Goal: Task Accomplishment & Management: Manage account settings

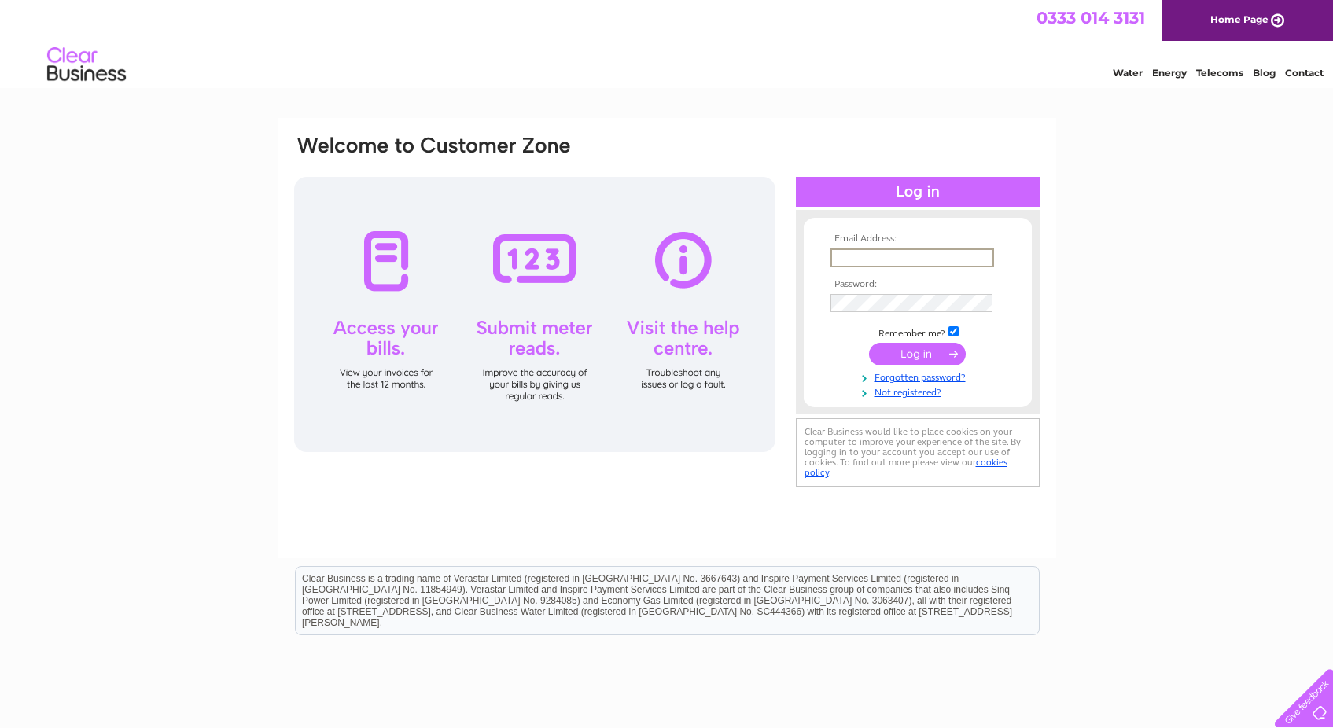
type input "lighthousechurchnm@gmail.com"
click at [917, 352] on input "submit" at bounding box center [917, 354] width 97 height 22
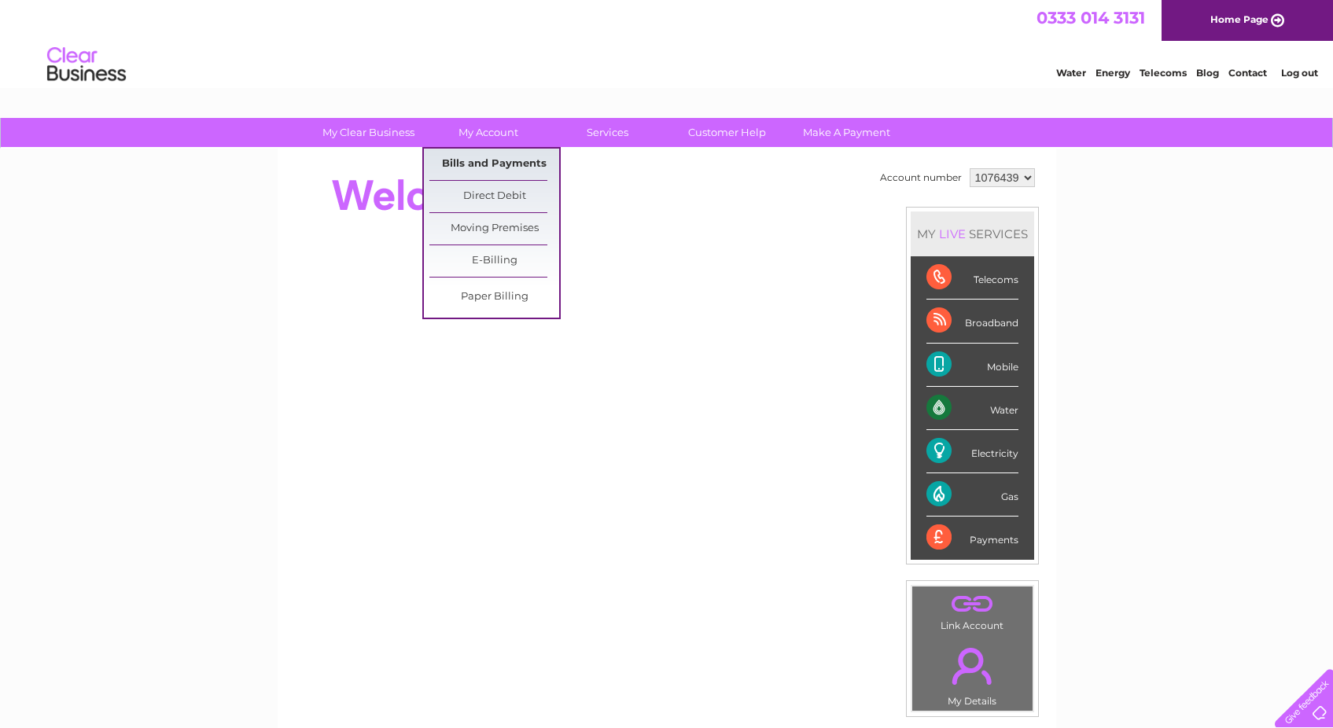
click at [499, 169] on link "Bills and Payments" at bounding box center [494, 164] width 130 height 31
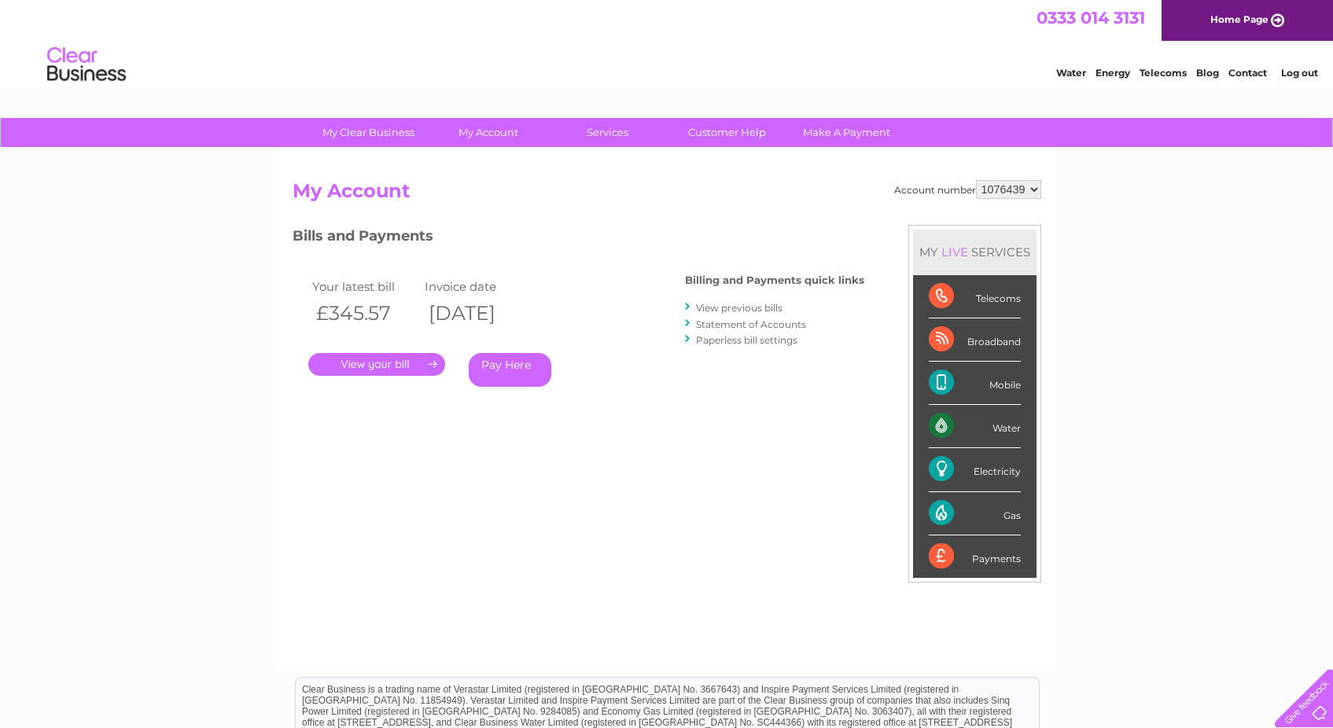
click at [378, 361] on link "." at bounding box center [376, 364] width 137 height 23
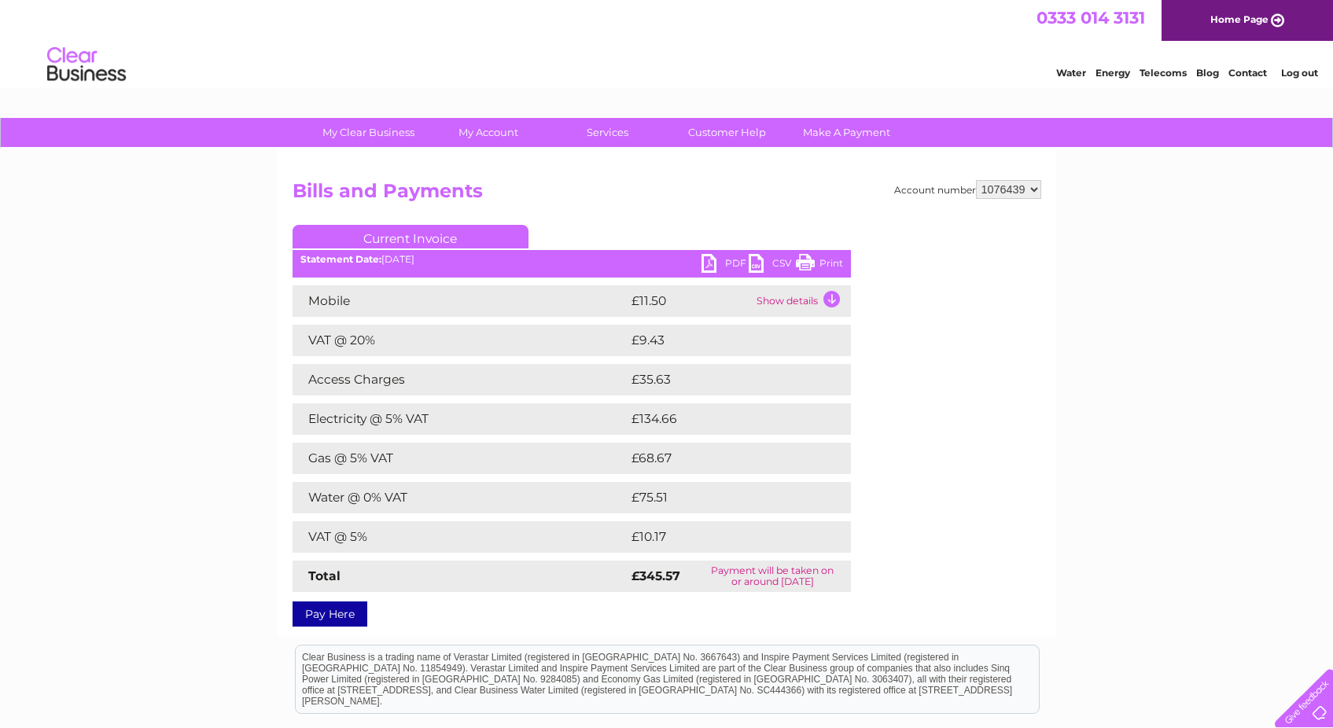
click at [732, 262] on link "PDF" at bounding box center [725, 265] width 47 height 23
click at [1052, 551] on div "Account number 1076439 Bills and Payments Current Invoice PDF CSV Print" at bounding box center [667, 393] width 779 height 488
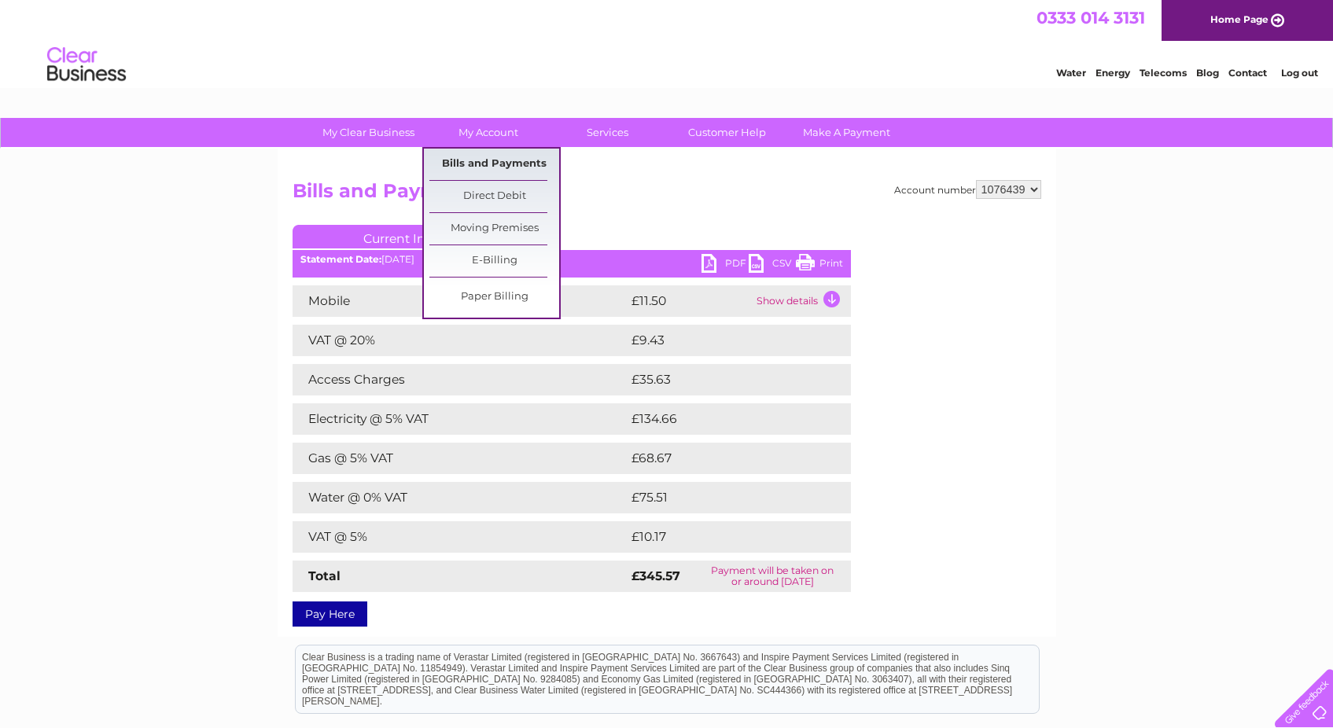
click at [484, 158] on link "Bills and Payments" at bounding box center [494, 164] width 130 height 31
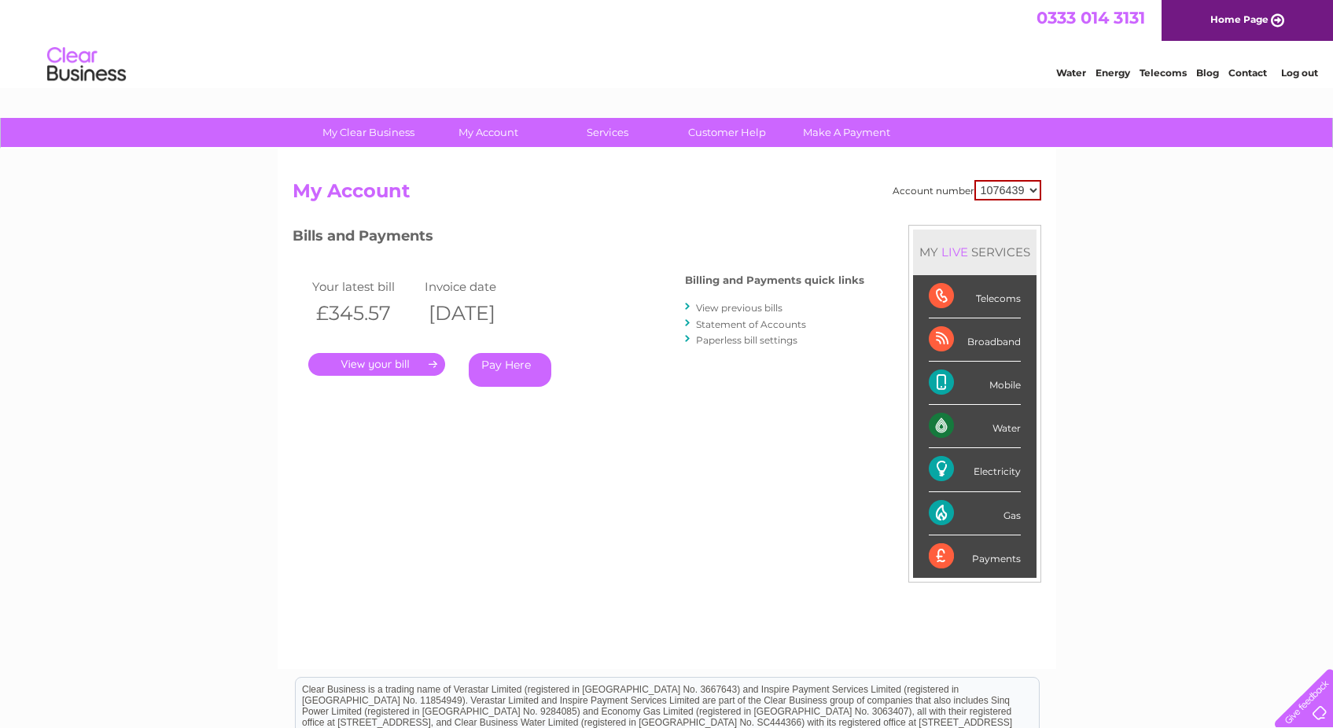
click at [759, 307] on link "View previous bills" at bounding box center [739, 308] width 87 height 12
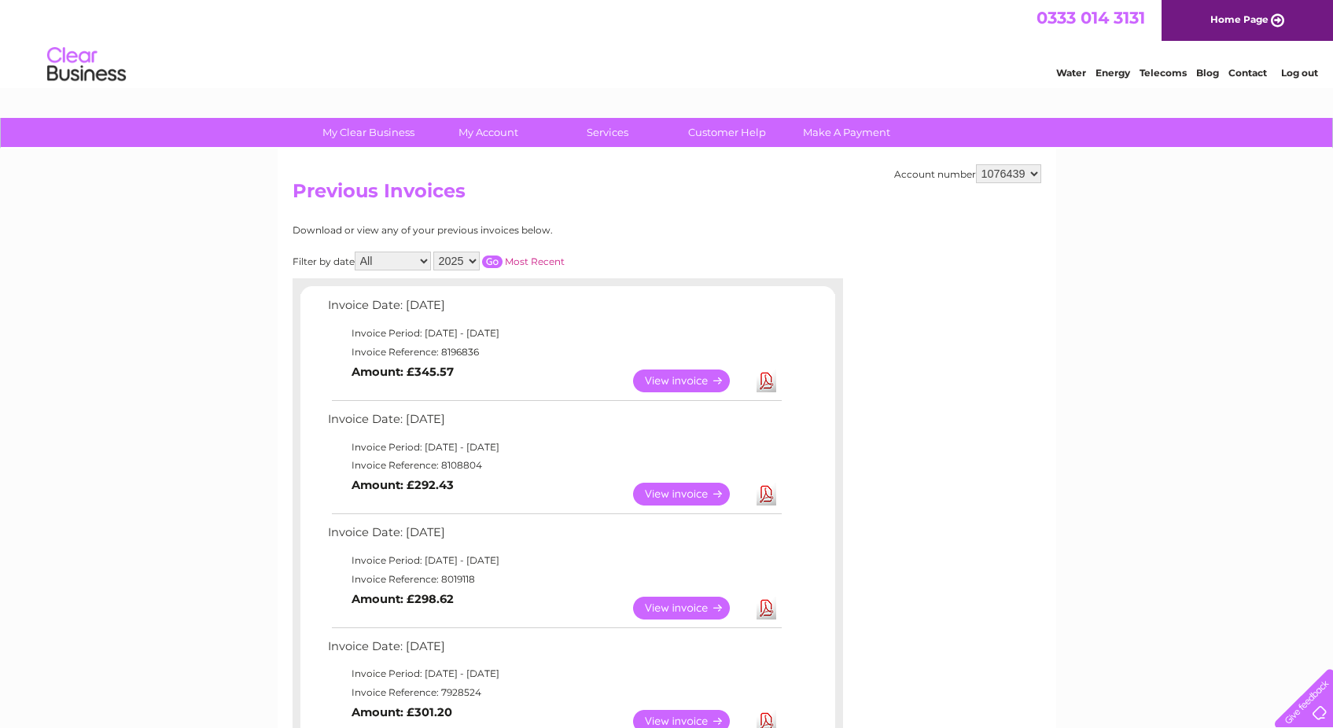
click at [693, 490] on link "View" at bounding box center [691, 494] width 116 height 23
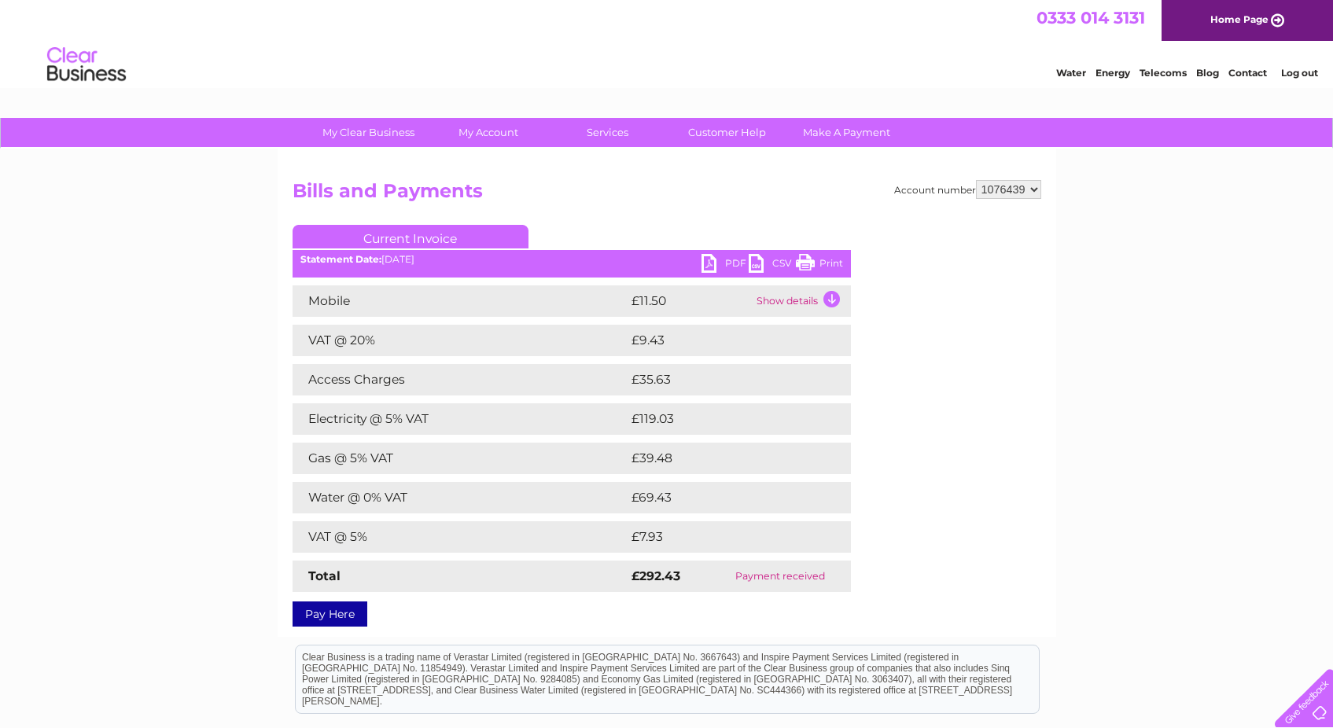
click at [725, 267] on link "PDF" at bounding box center [725, 265] width 47 height 23
click at [650, 421] on td "£119.03" at bounding box center [724, 419] width 193 height 31
copy td "119.03"
click at [647, 459] on td "£39.48" at bounding box center [724, 458] width 193 height 31
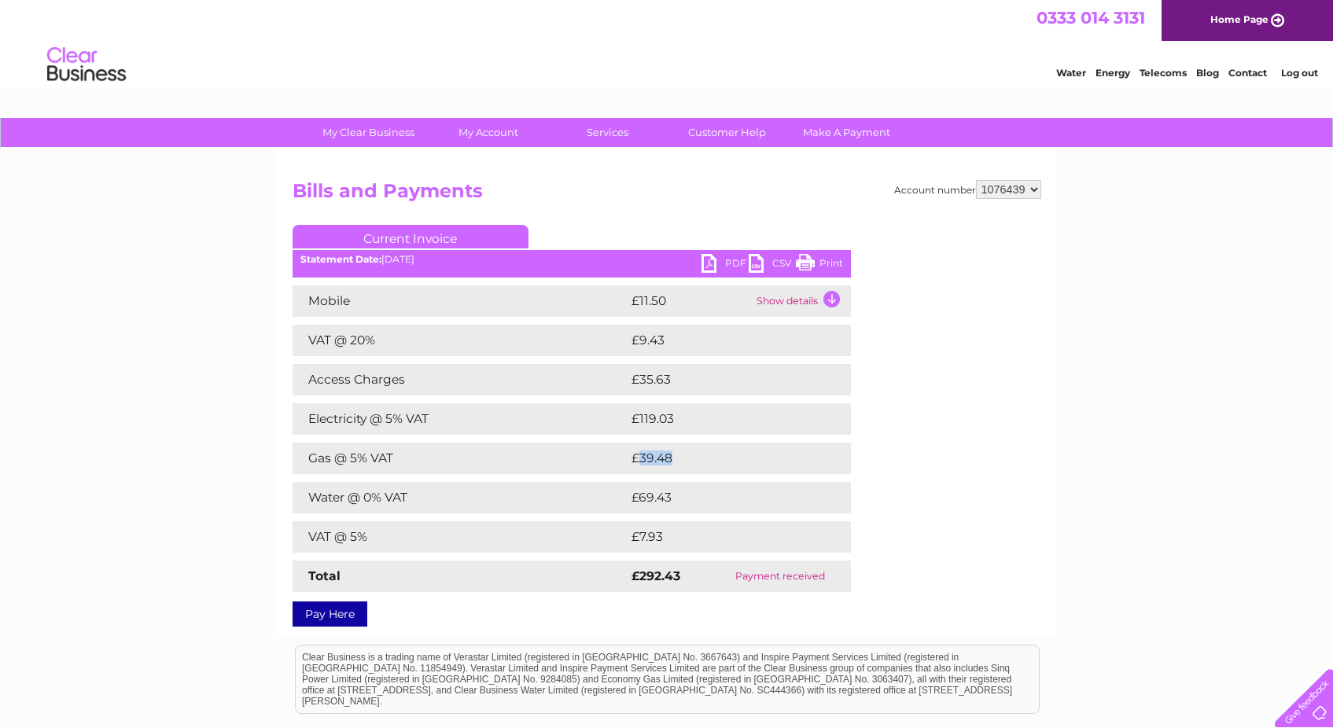
click at [647, 459] on td "£39.48" at bounding box center [724, 458] width 193 height 31
copy td "39.48"
click at [646, 498] on td "£69.43" at bounding box center [724, 497] width 192 height 31
copy td "69.43"
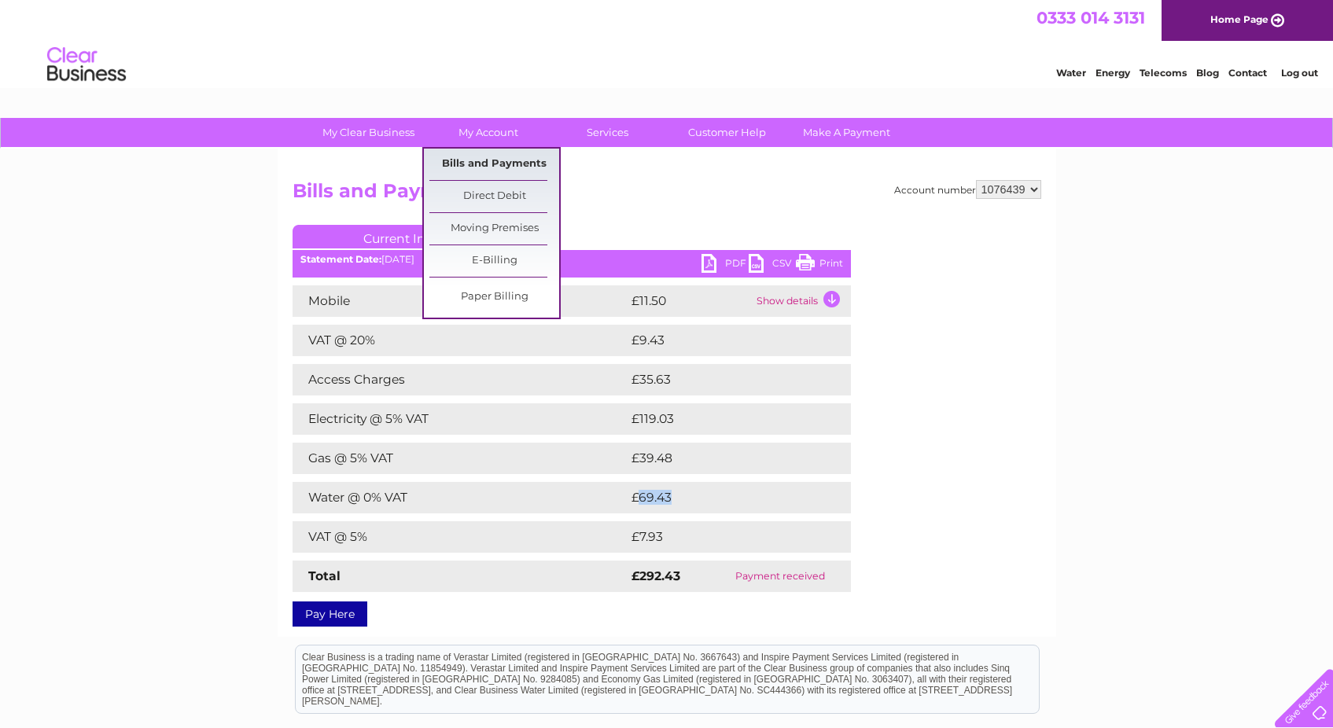
click at [489, 168] on link "Bills and Payments" at bounding box center [494, 164] width 130 height 31
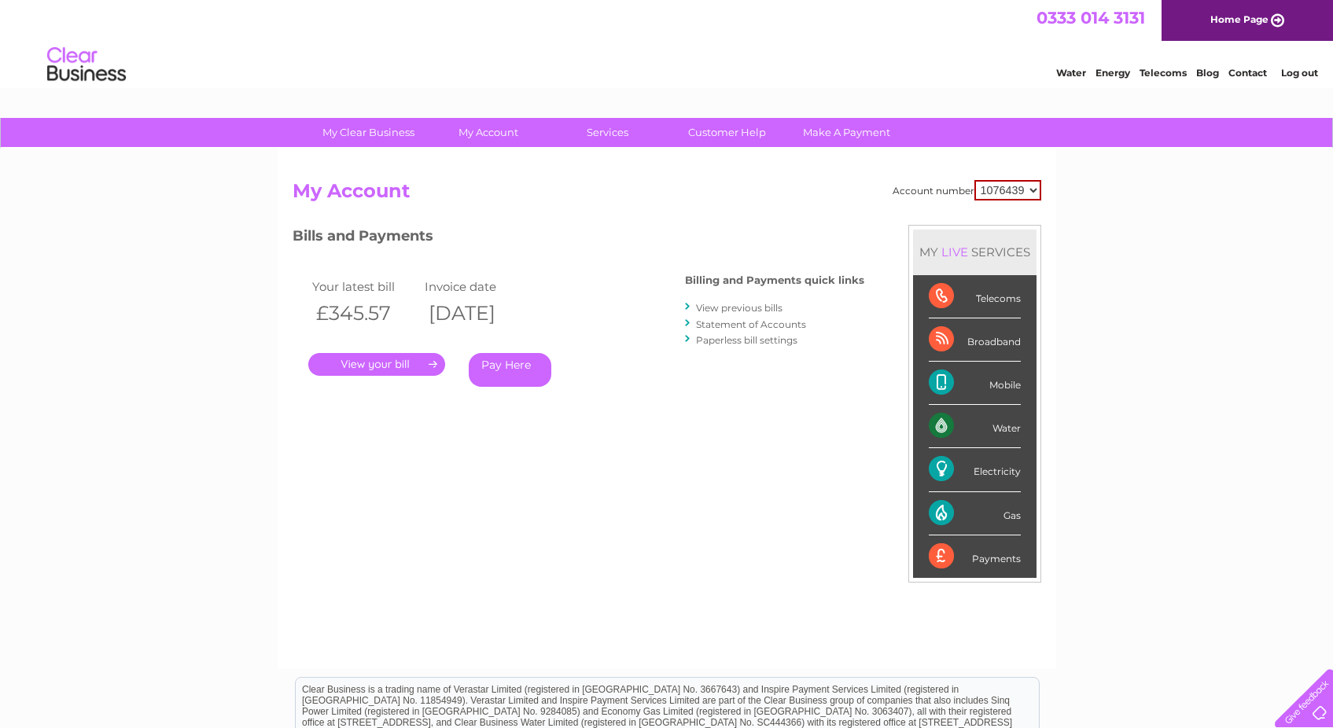
click at [382, 360] on link "." at bounding box center [376, 364] width 137 height 23
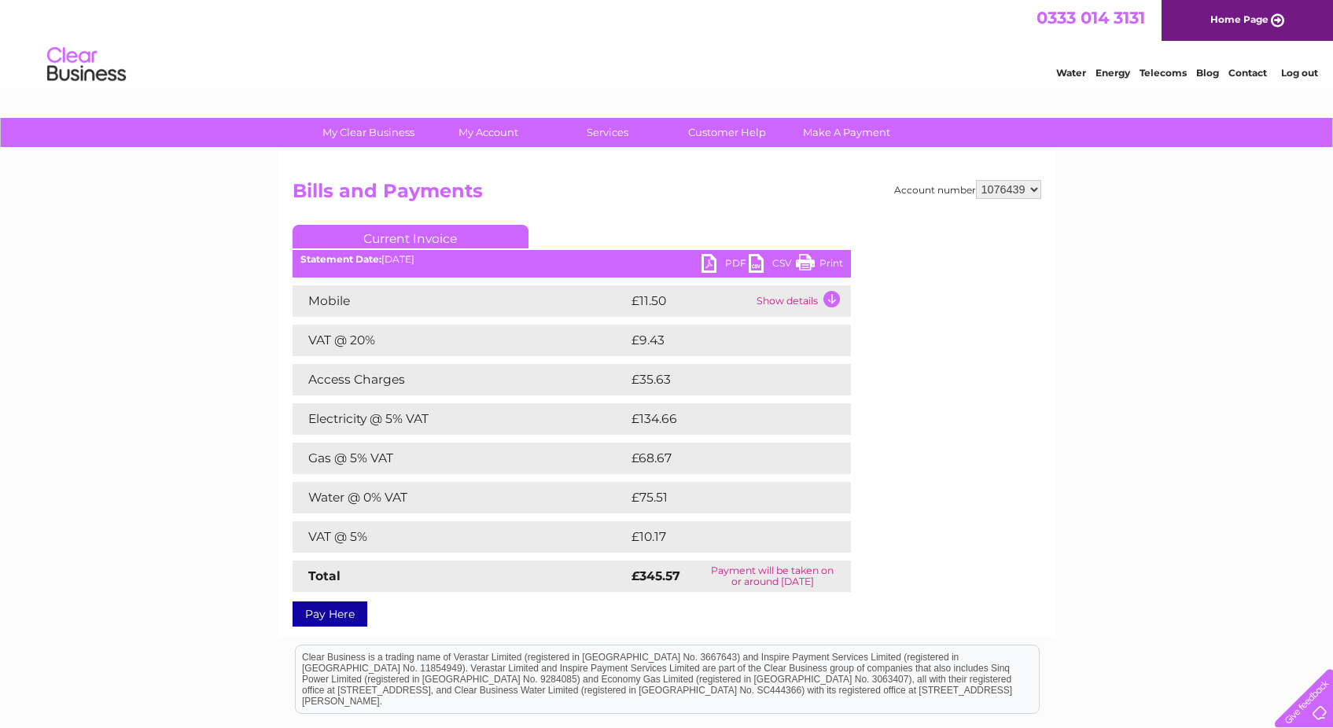
click at [647, 498] on td "£75.51" at bounding box center [723, 497] width 190 height 31
copy td "75.51"
click at [650, 459] on td "£68.67" at bounding box center [724, 458] width 192 height 31
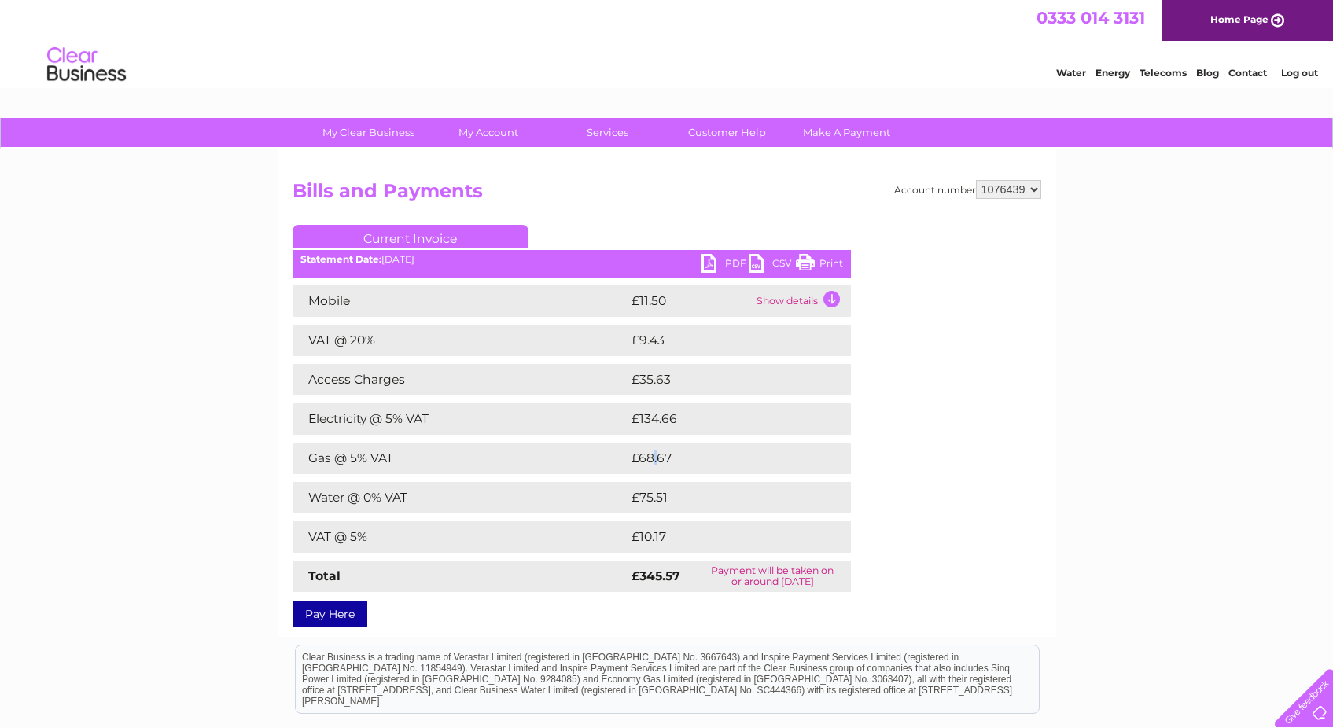
click at [650, 459] on td "£68.67" at bounding box center [724, 458] width 192 height 31
click at [647, 459] on td "£68.67" at bounding box center [724, 458] width 192 height 31
copy td "68.67"
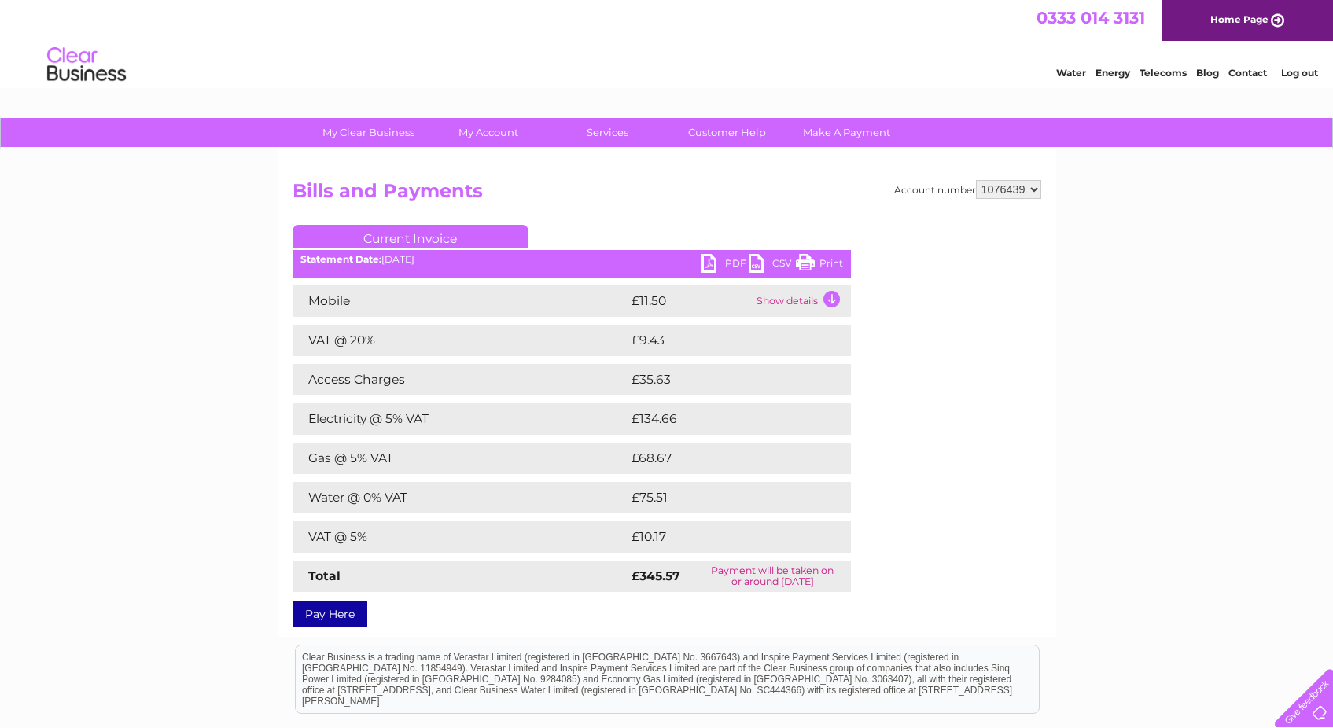
click at [647, 416] on td "£134.66" at bounding box center [725, 419] width 195 height 31
copy td "134.66"
click at [1309, 72] on link "Log out" at bounding box center [1299, 73] width 37 height 12
